Goal: Find specific page/section: Find specific page/section

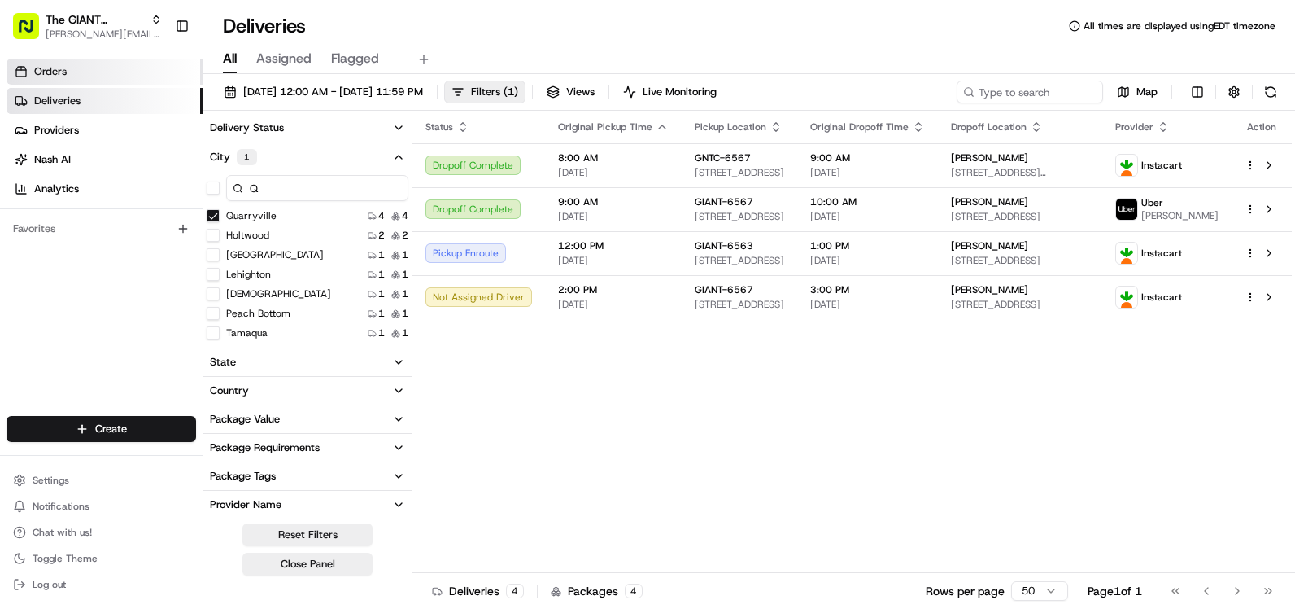
click at [49, 69] on span "Orders" at bounding box center [50, 71] width 33 height 15
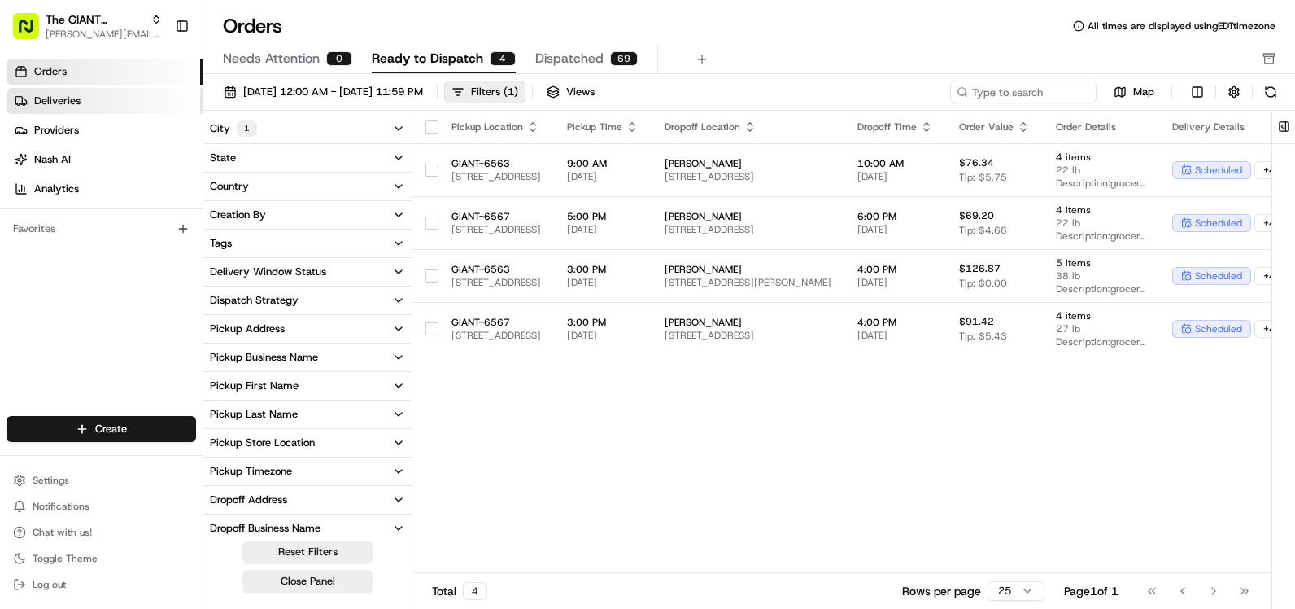
click at [72, 96] on span "Deliveries" at bounding box center [57, 101] width 46 height 15
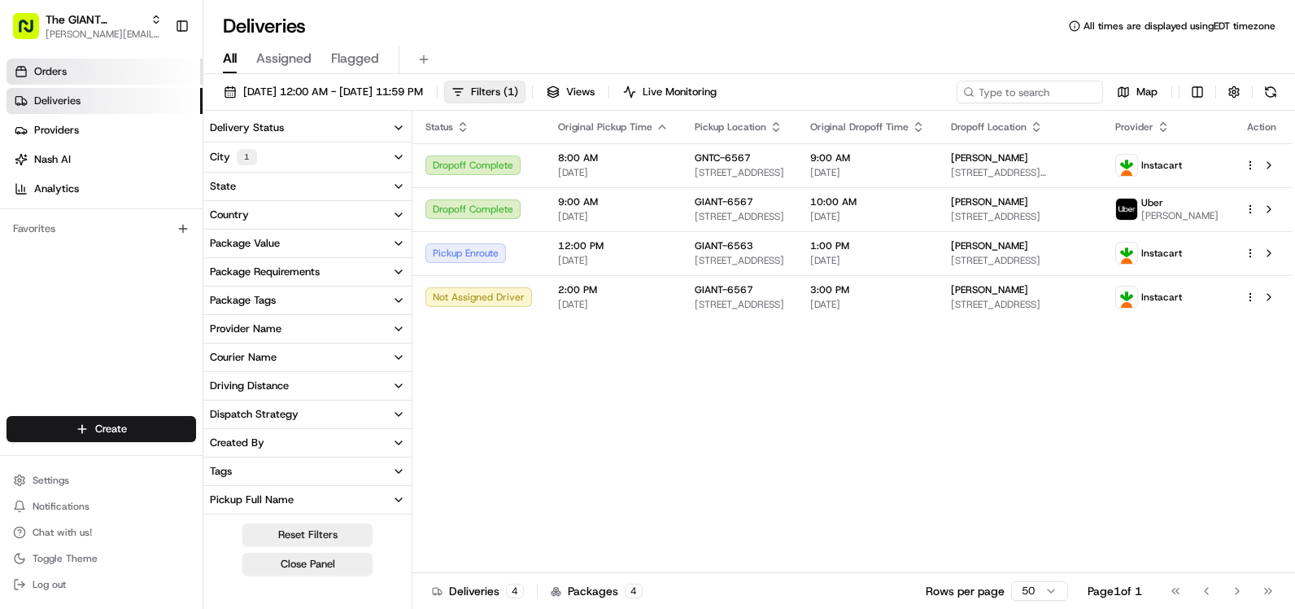
click at [78, 73] on link "Orders" at bounding box center [105, 72] width 196 height 26
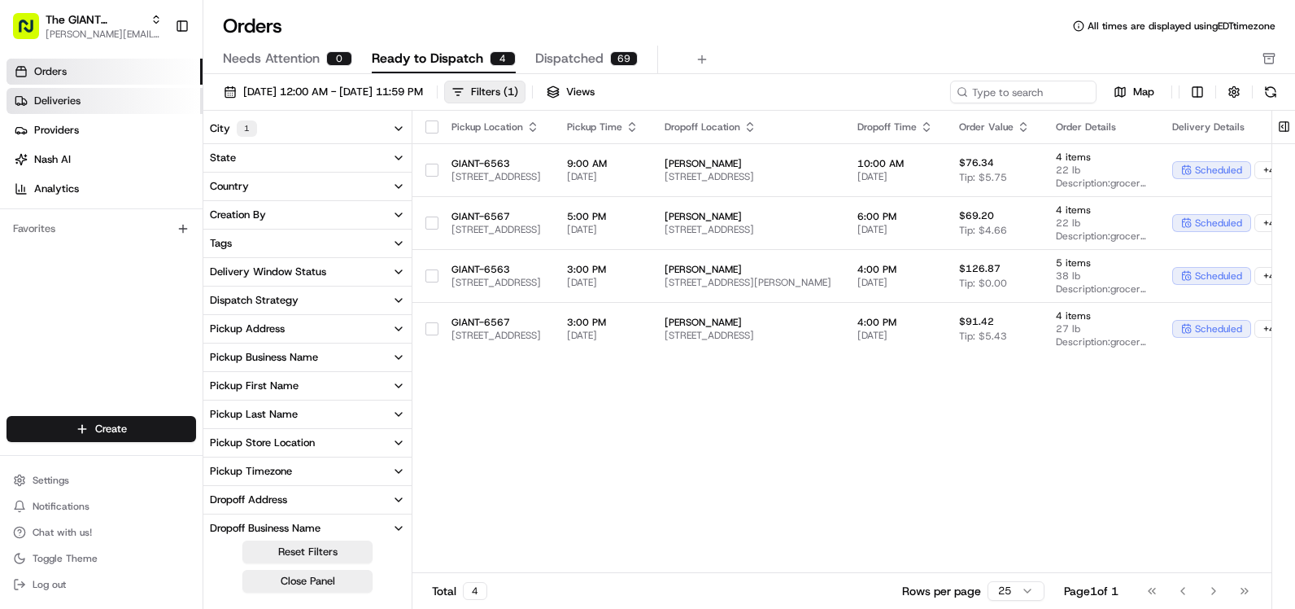
click at [101, 102] on link "Deliveries" at bounding box center [105, 101] width 196 height 26
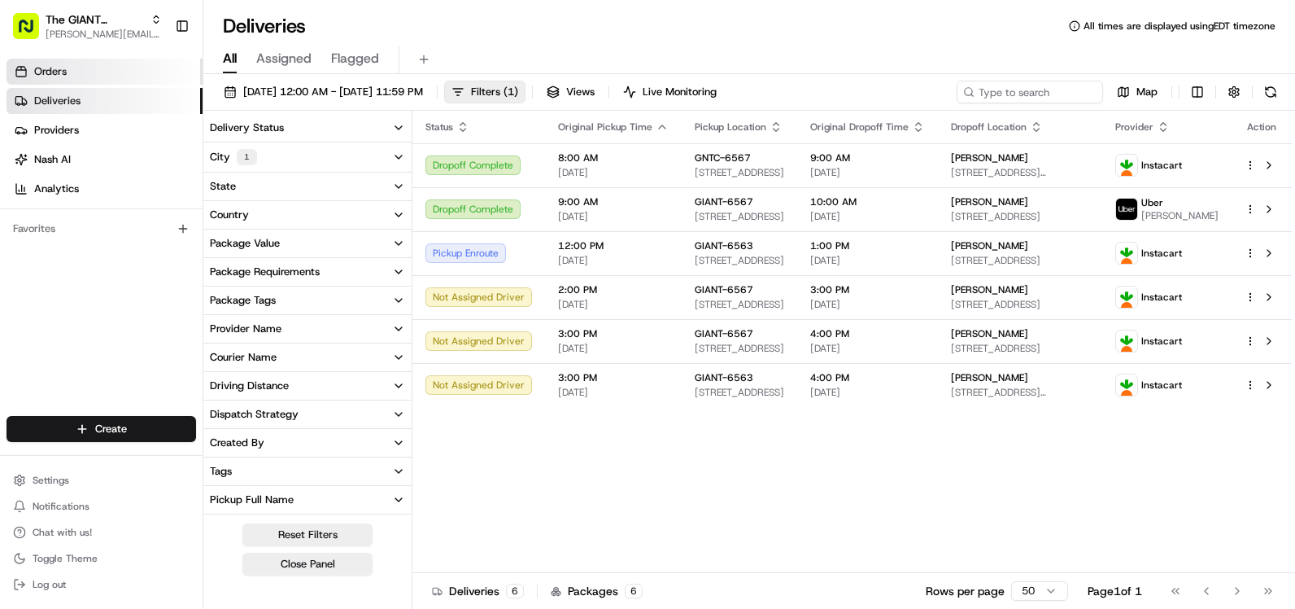
click at [107, 70] on link "Orders" at bounding box center [105, 72] width 196 height 26
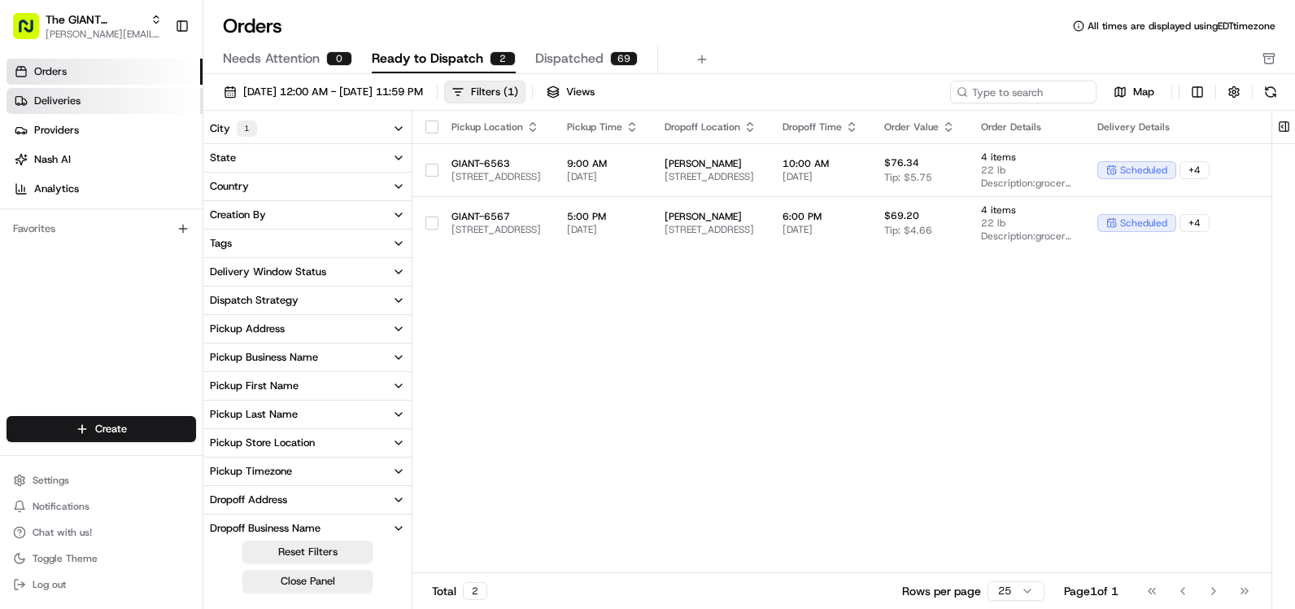
click at [77, 104] on span "Deliveries" at bounding box center [57, 101] width 46 height 15
